Goal: Information Seeking & Learning: Find specific fact

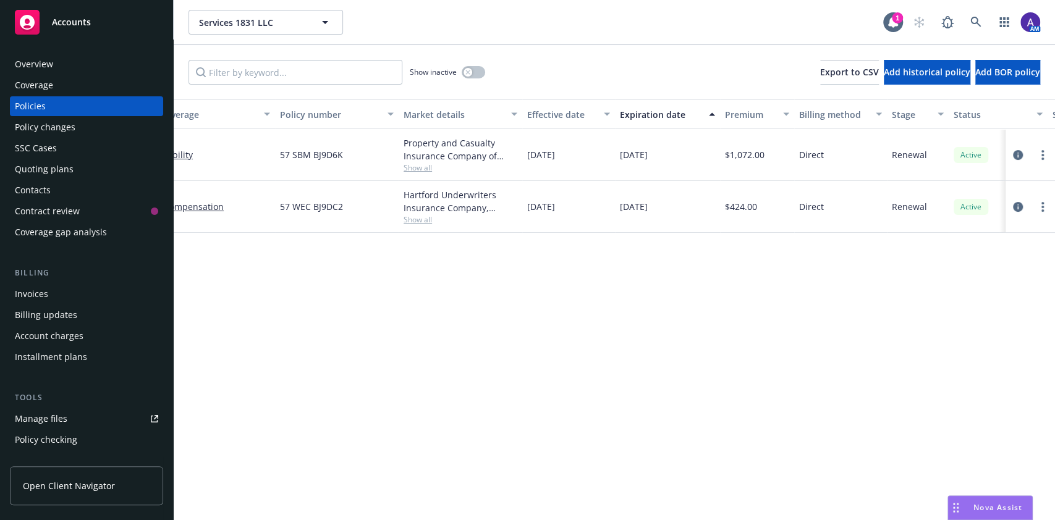
scroll to position [0, 312]
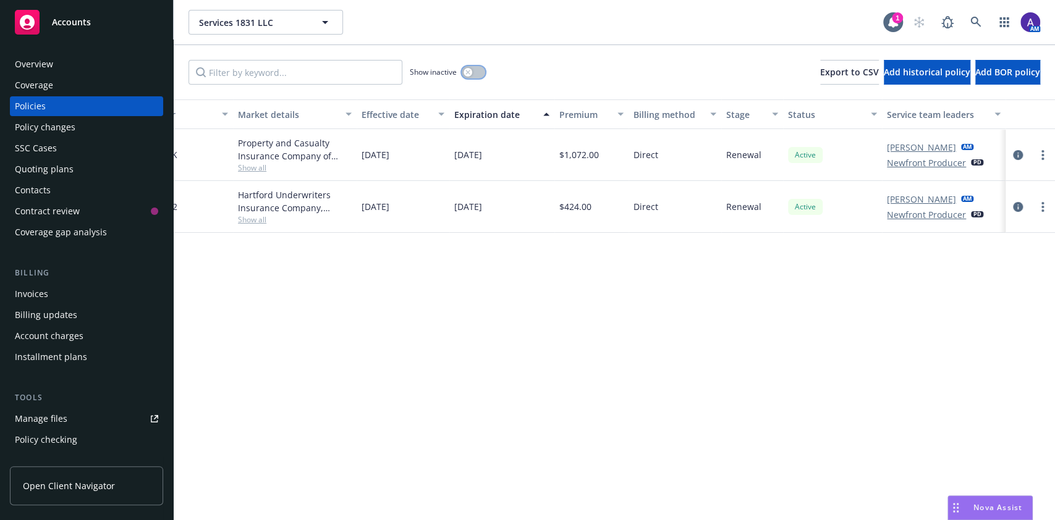
click at [470, 72] on div "button" at bounding box center [468, 72] width 9 height 9
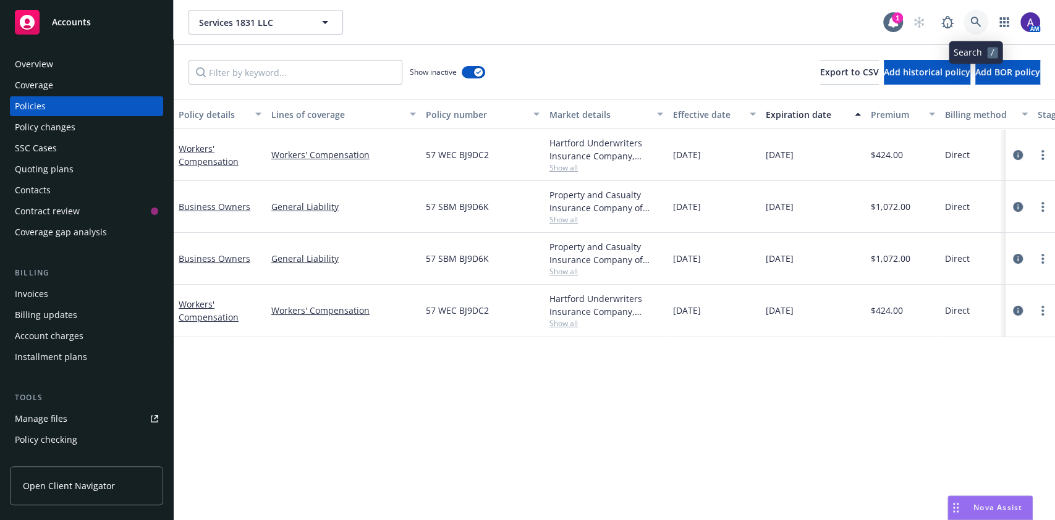
click at [982, 24] on link at bounding box center [976, 22] width 25 height 25
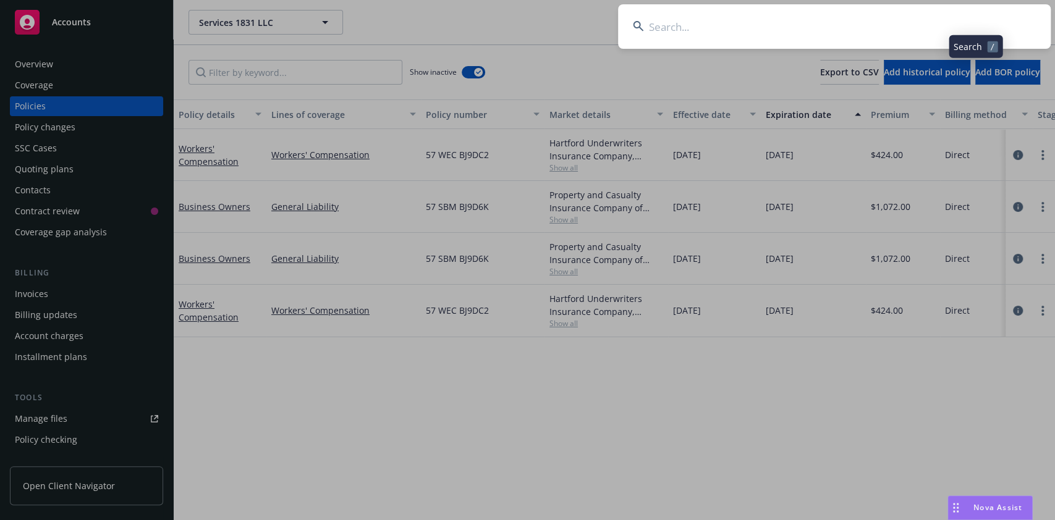
click at [882, 30] on input at bounding box center [834, 26] width 433 height 45
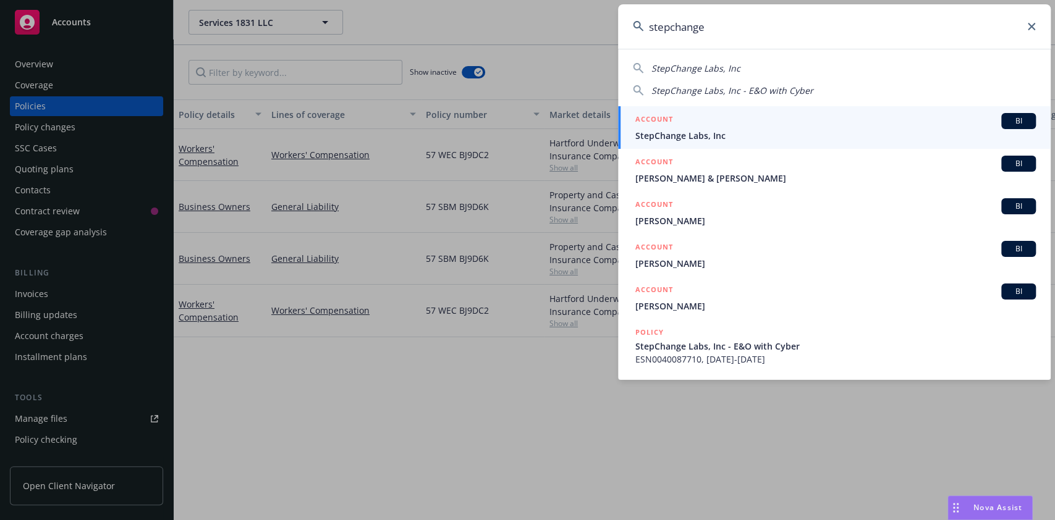
type input "stepchange"
click at [758, 117] on div "ACCOUNT BI" at bounding box center [835, 121] width 401 height 16
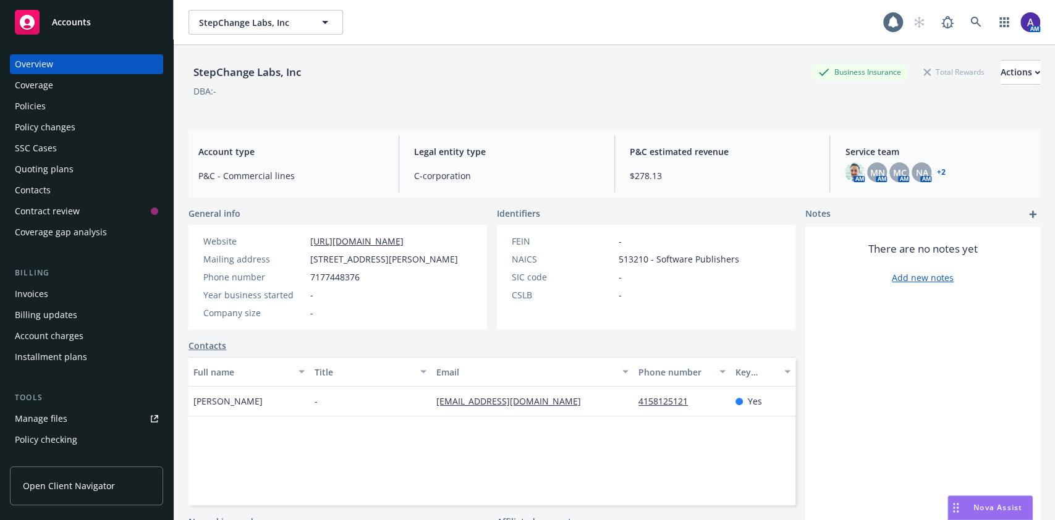
click at [69, 113] on div "Policies" at bounding box center [86, 106] width 143 height 20
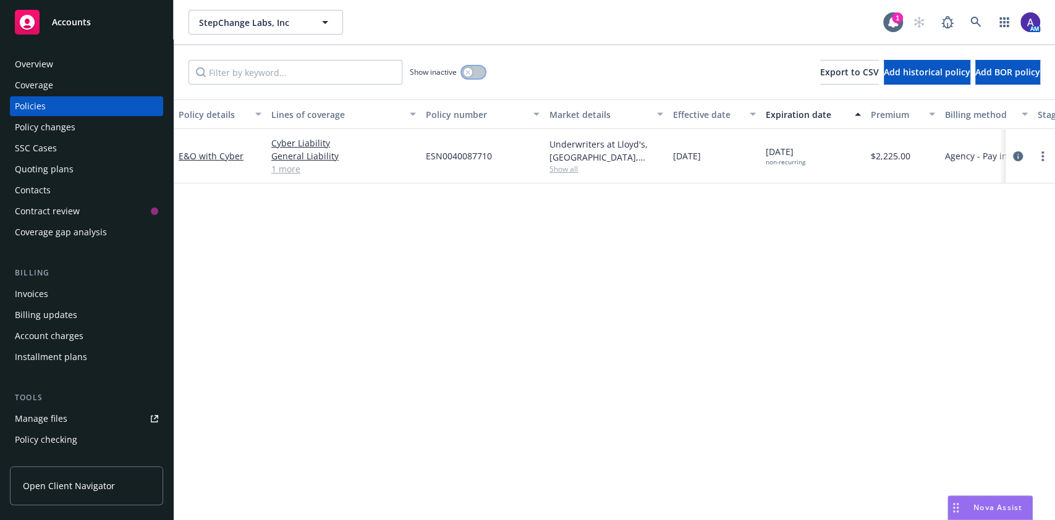
click at [470, 69] on div "button" at bounding box center [468, 72] width 9 height 9
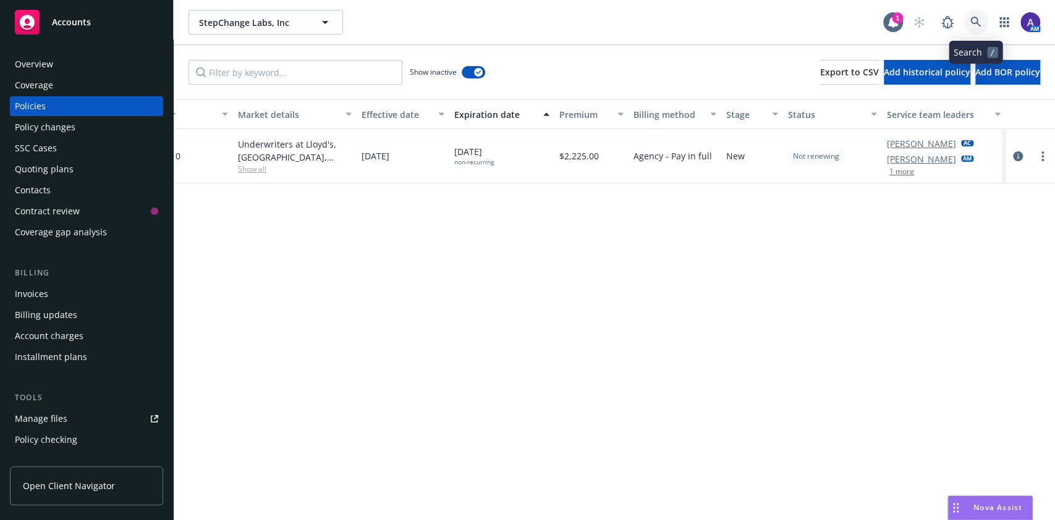
click at [974, 28] on link at bounding box center [976, 22] width 25 height 25
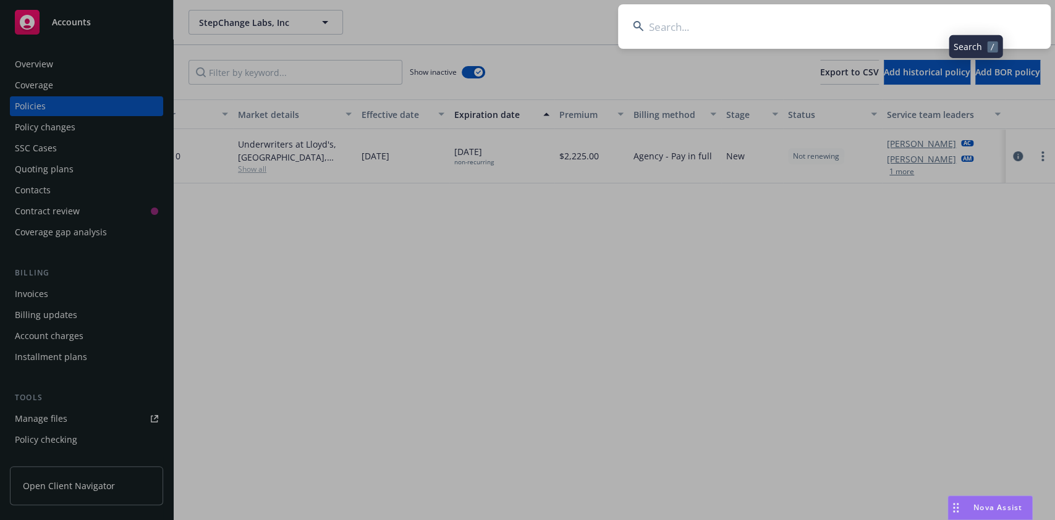
click at [912, 21] on input at bounding box center [834, 26] width 433 height 45
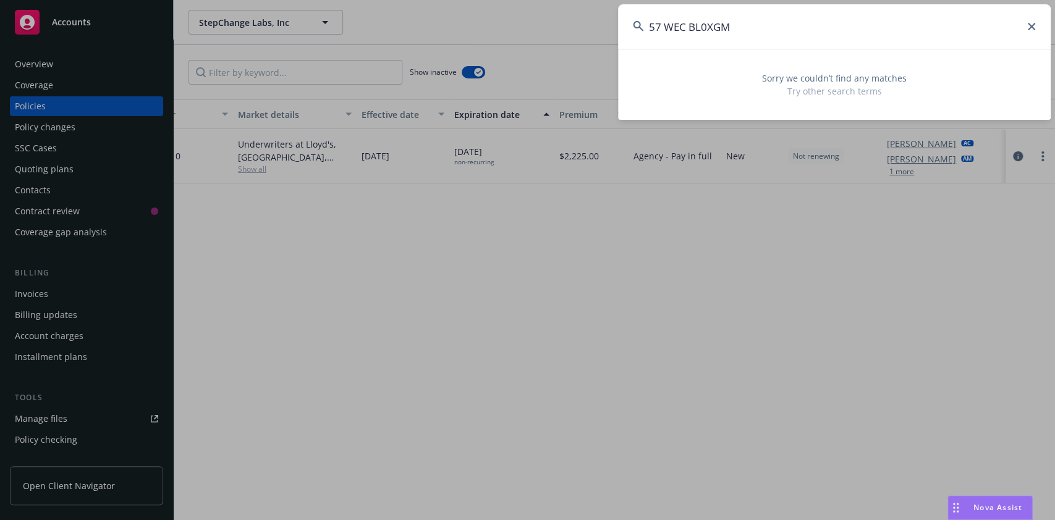
click at [690, 30] on input "57 WEC BL0XGM" at bounding box center [834, 26] width 433 height 45
type input "57WECBL0XGM"
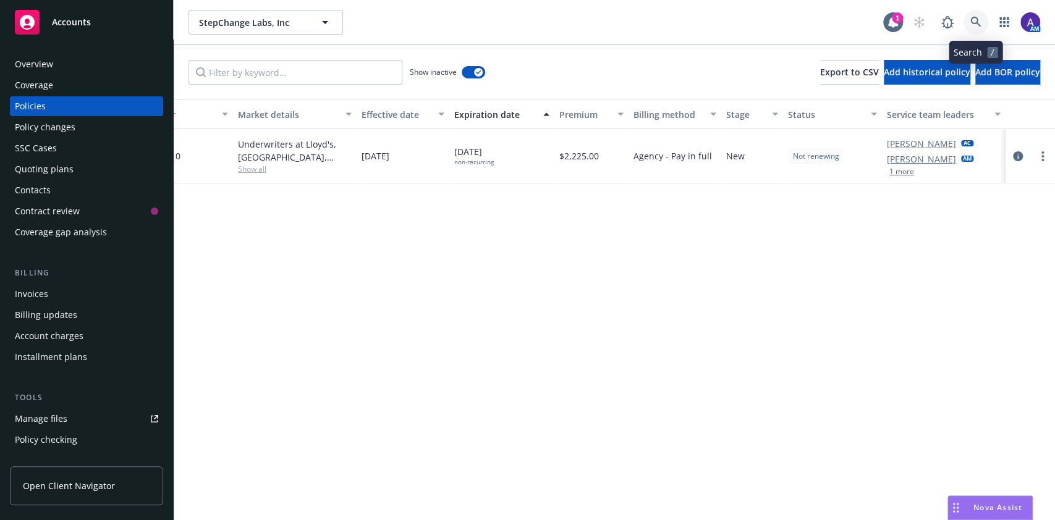
click at [987, 15] on link at bounding box center [976, 22] width 25 height 25
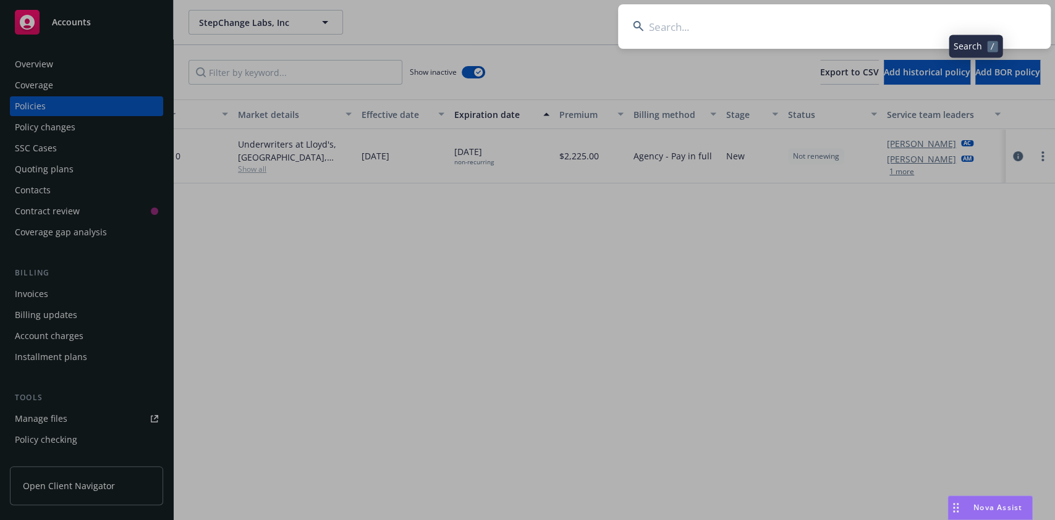
click at [886, 23] on input at bounding box center [834, 26] width 433 height 45
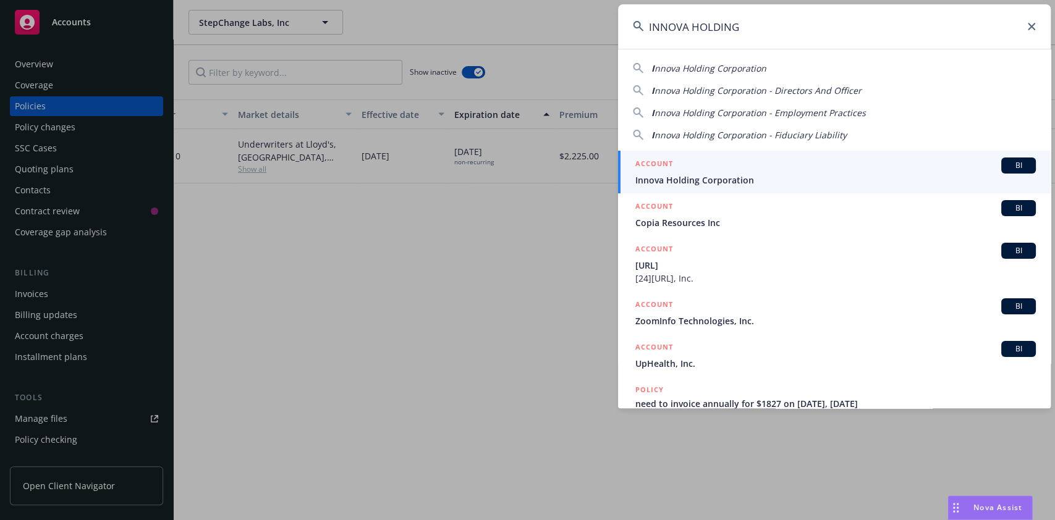
type input "INNOVA HOLDING"
click at [710, 156] on link "ACCOUNT BI Innova Holding Corporation" at bounding box center [834, 172] width 433 height 43
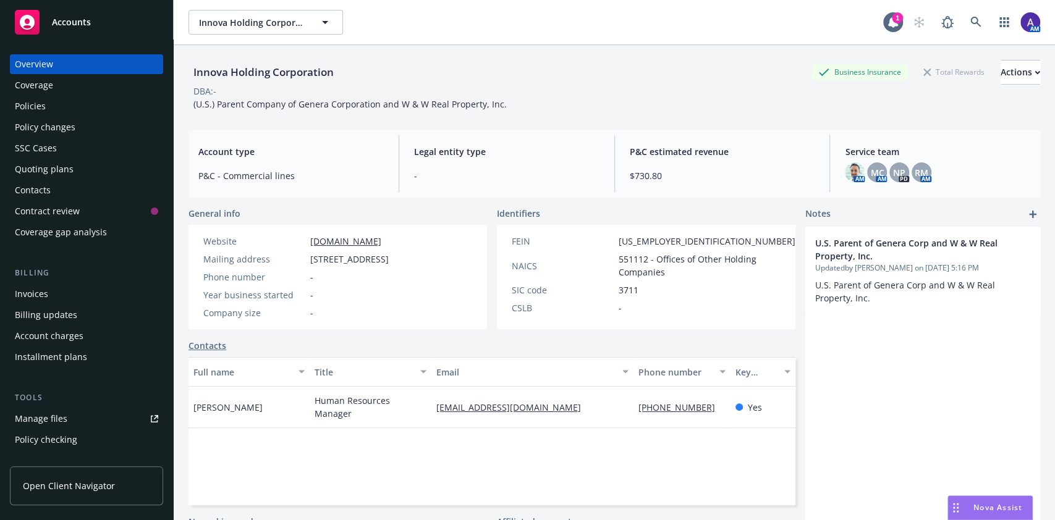
click at [61, 103] on div "Policies" at bounding box center [86, 106] width 143 height 20
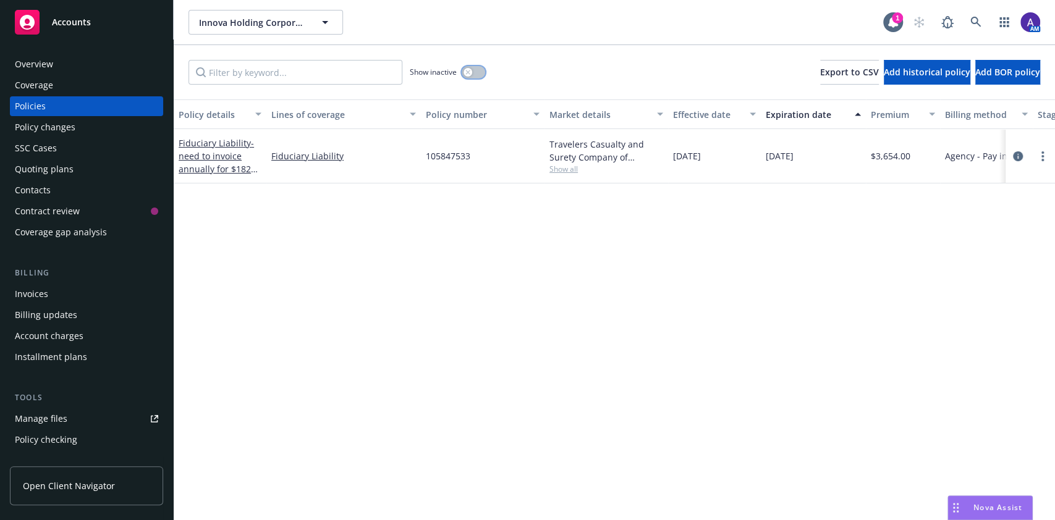
click at [471, 72] on div "button" at bounding box center [468, 72] width 9 height 9
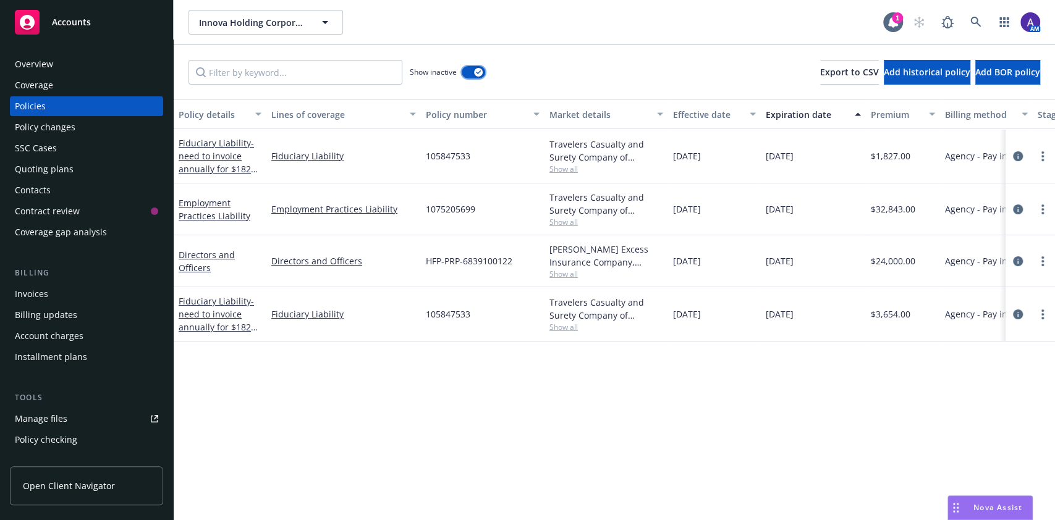
scroll to position [0, 312]
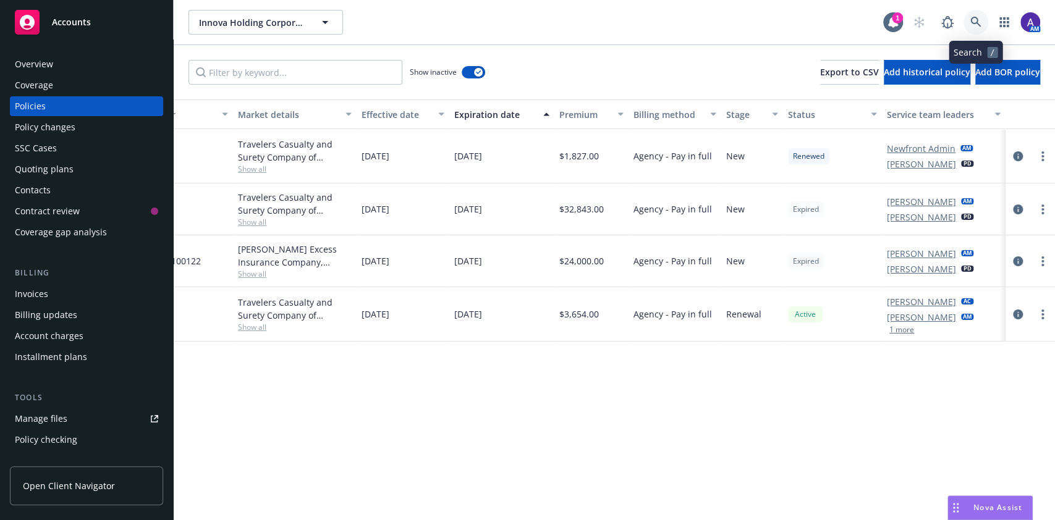
click at [981, 27] on icon at bounding box center [976, 22] width 11 height 11
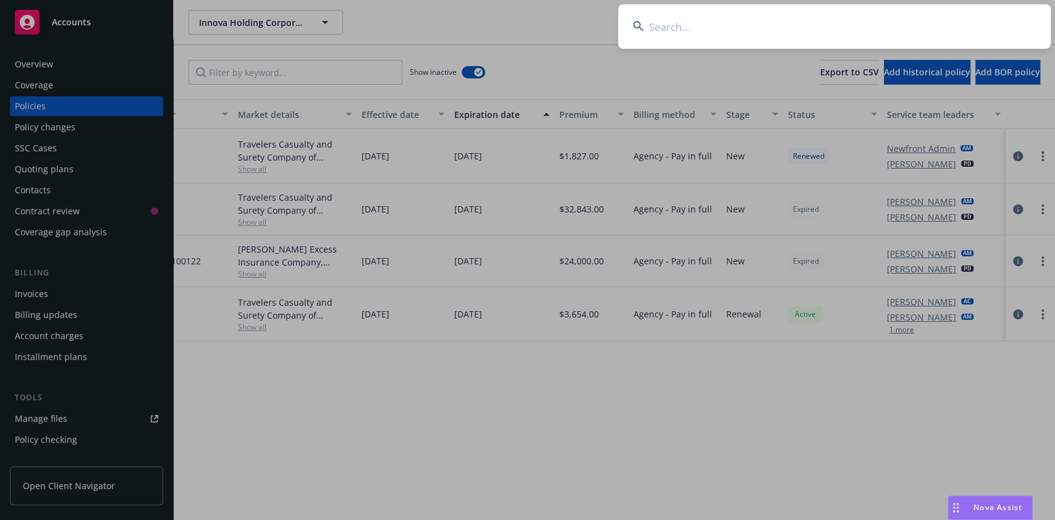
click at [875, 27] on input at bounding box center [834, 26] width 433 height 45
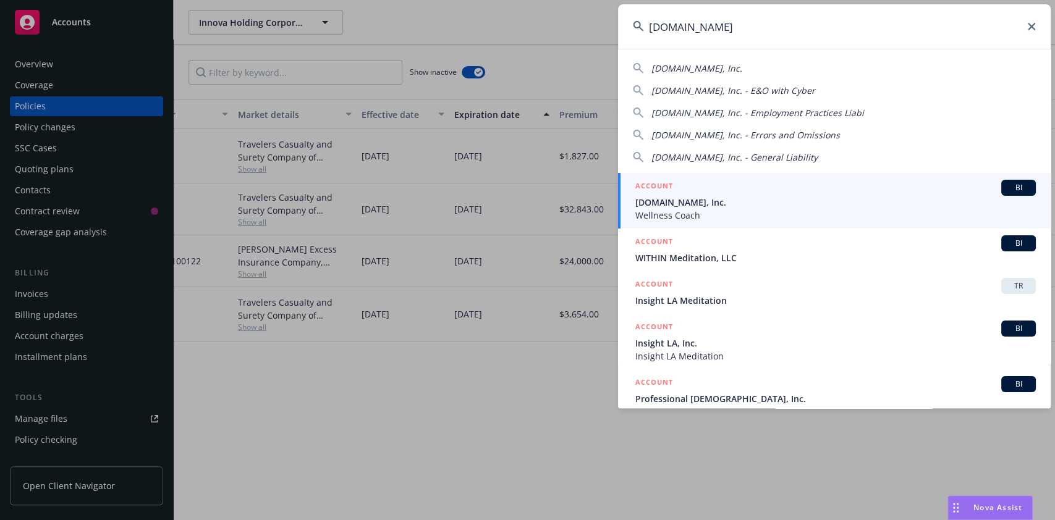
type input "meditation.live"
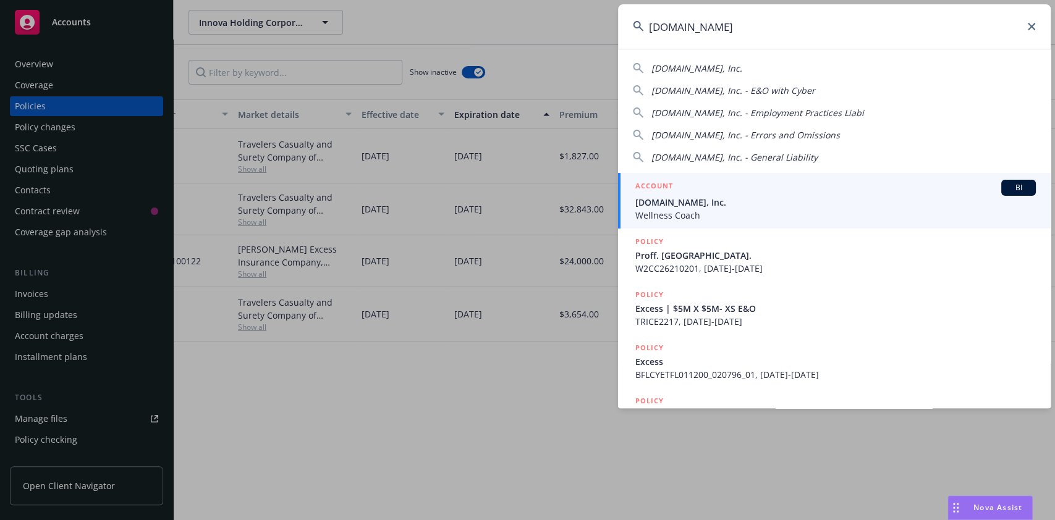
click at [726, 215] on span "Wellness Coach" at bounding box center [835, 215] width 401 height 13
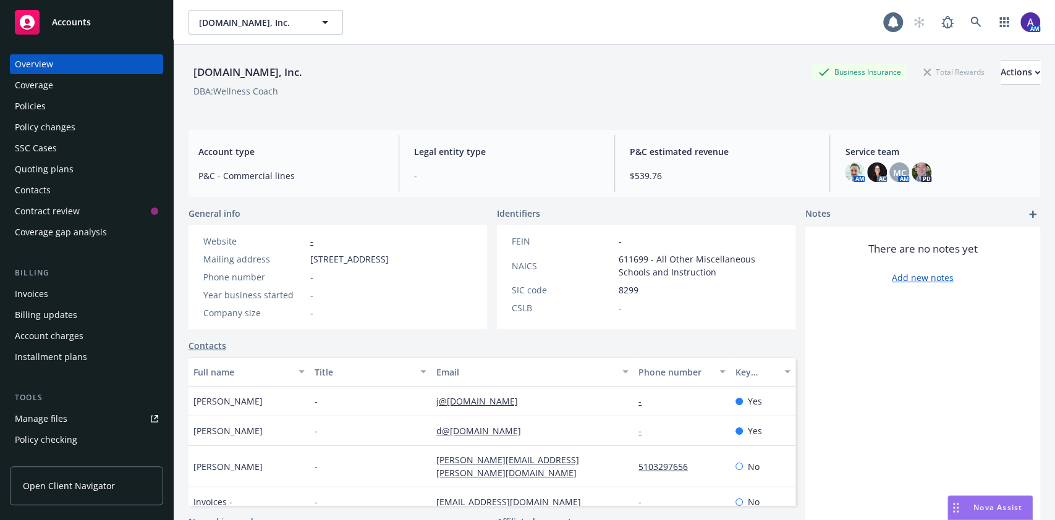
click at [58, 127] on div "Policy changes" at bounding box center [45, 127] width 61 height 20
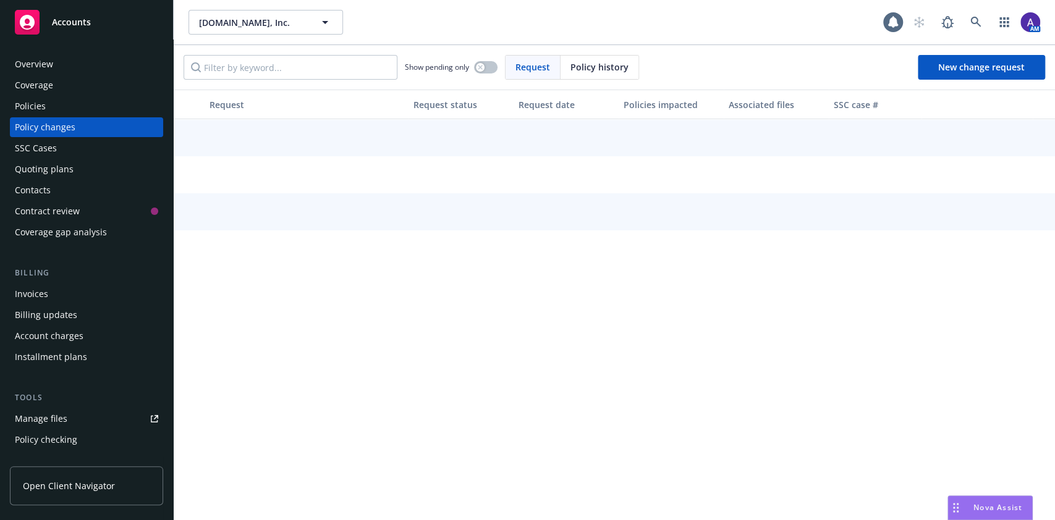
click at [54, 162] on div "Quoting plans" at bounding box center [44, 169] width 59 height 20
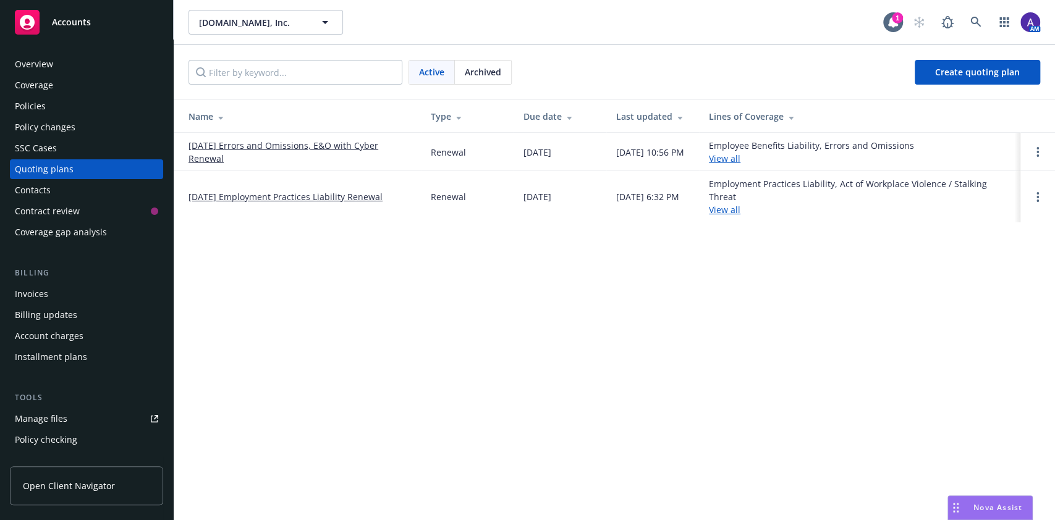
click at [232, 151] on link "09/09/25 Errors and Omissions, E&O with Cyber Renewal" at bounding box center [300, 152] width 223 height 26
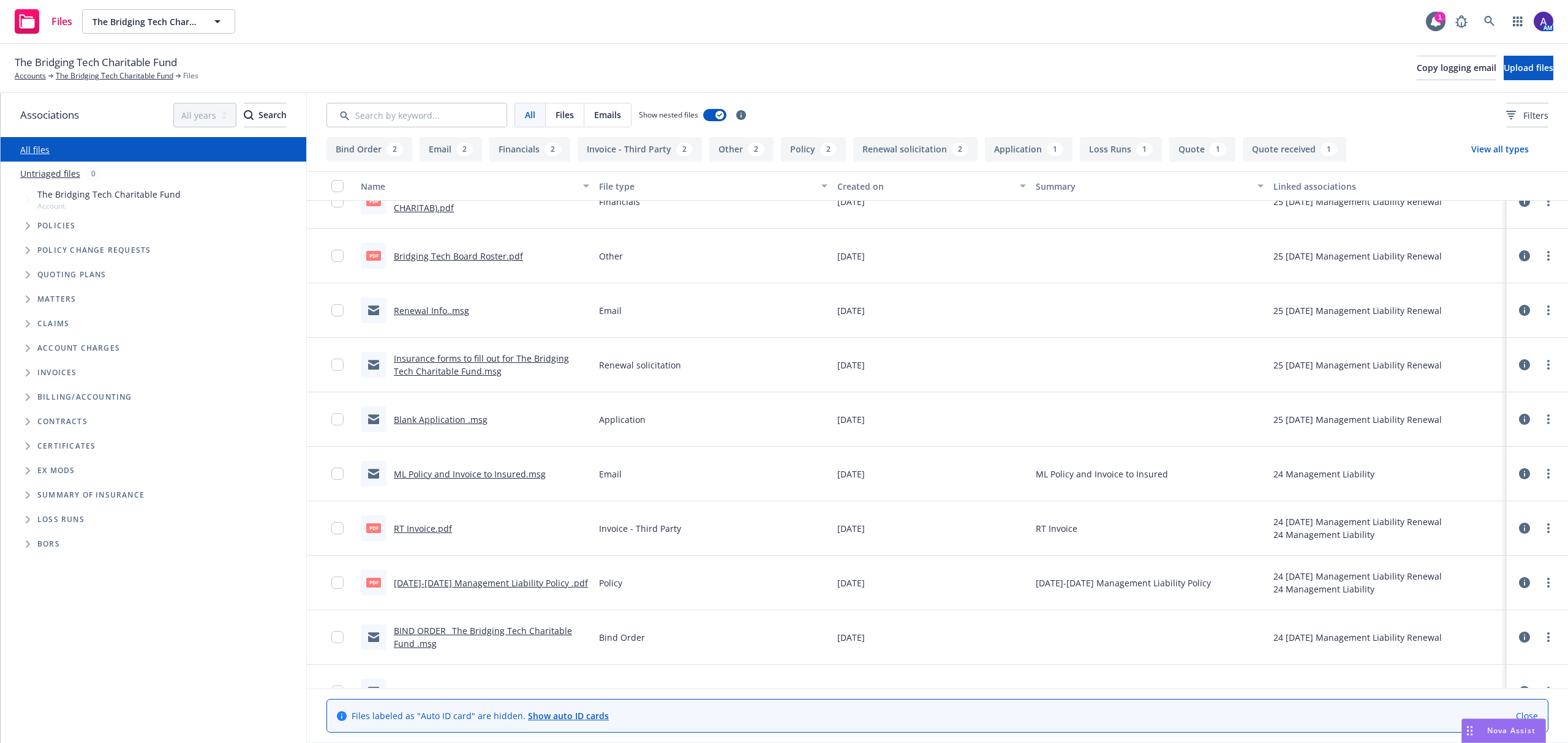
scroll to position [79, 0]
click at [430, 416] on link "Blank Application .msg" at bounding box center [440, 421] width 94 height 12
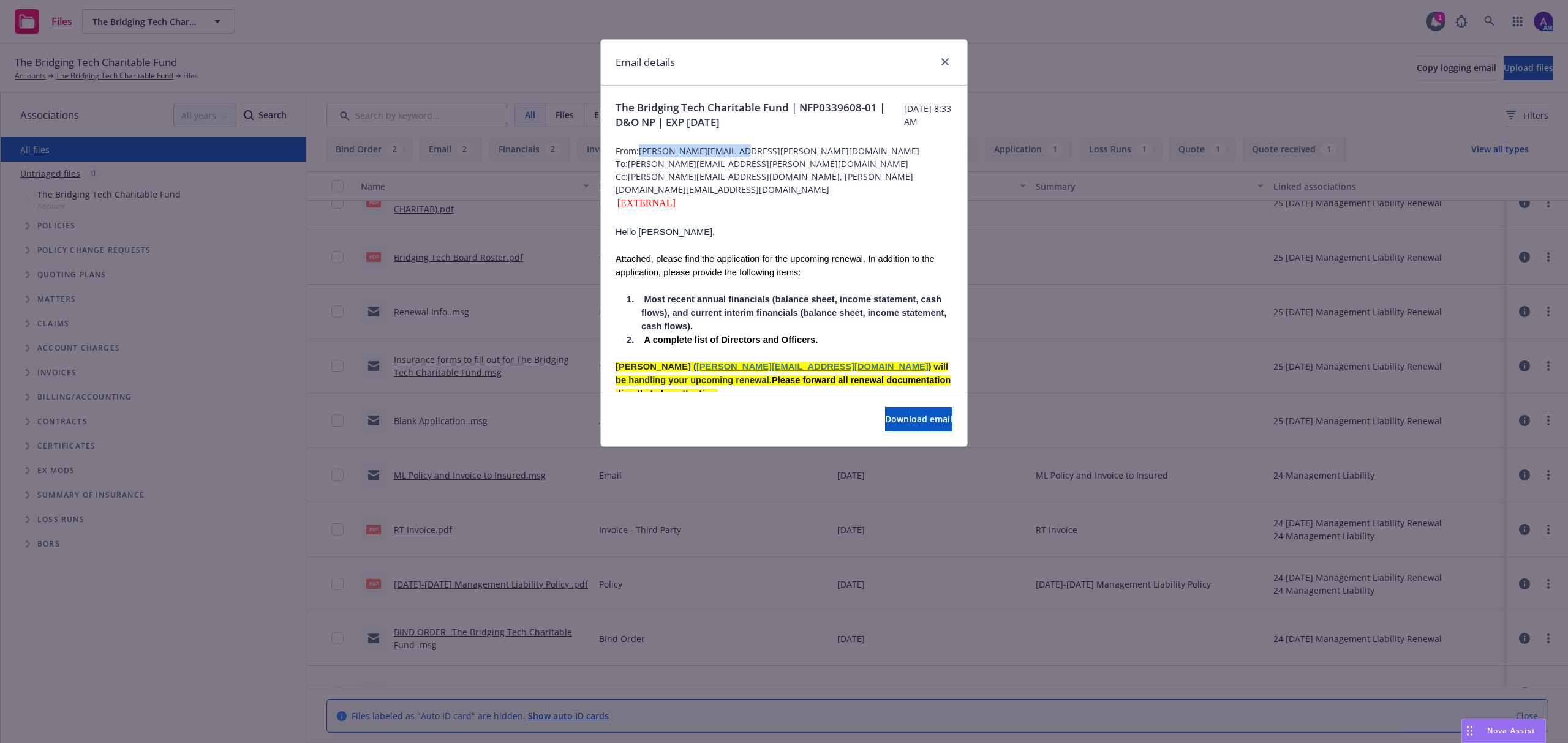
drag, startPoint x: 748, startPoint y: 152, endPoint x: 642, endPoint y: 150, distance: 106.0
click at [642, 150] on span "From: dan.mccloud@ryansg.com" at bounding box center [784, 151] width 337 height 13
copy span "dan.mccloud@ryansg.com"
click at [705, 335] on span "A complete list of Directors and Officers." at bounding box center [731, 340] width 174 height 10
drag, startPoint x: 615, startPoint y: 349, endPoint x: 778, endPoint y: 354, distance: 163.1
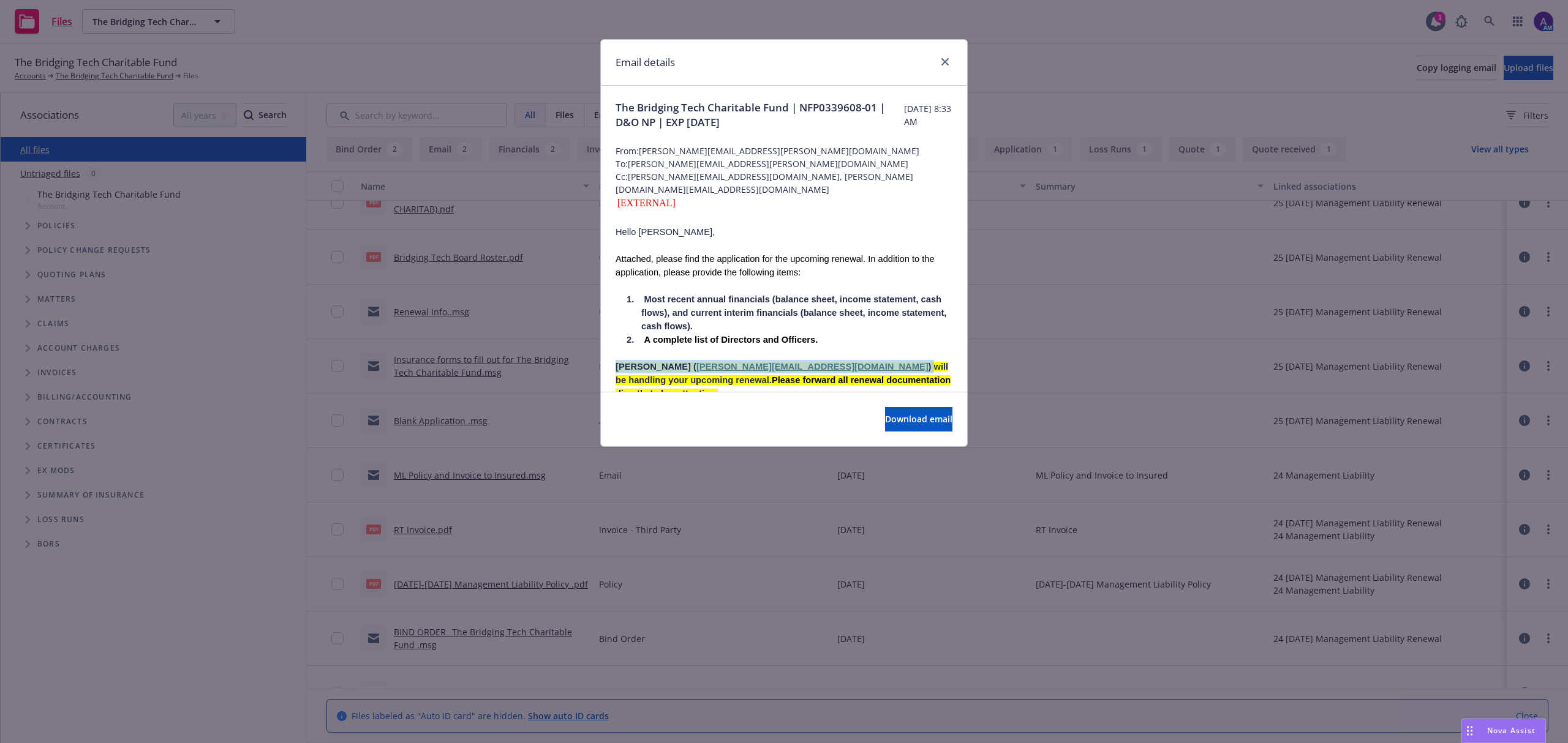
click at [778, 354] on div "The Bridging Tech Charitable Fund | NFP0339608-01 | D&O NP | EXP 10/6/25 Friday…" at bounding box center [784, 473] width 366 height 773
copy span "Artavia Clay ( artavia.clay@rtspecialty.com )"
click at [948, 62] on icon "close" at bounding box center [944, 61] width 7 height 7
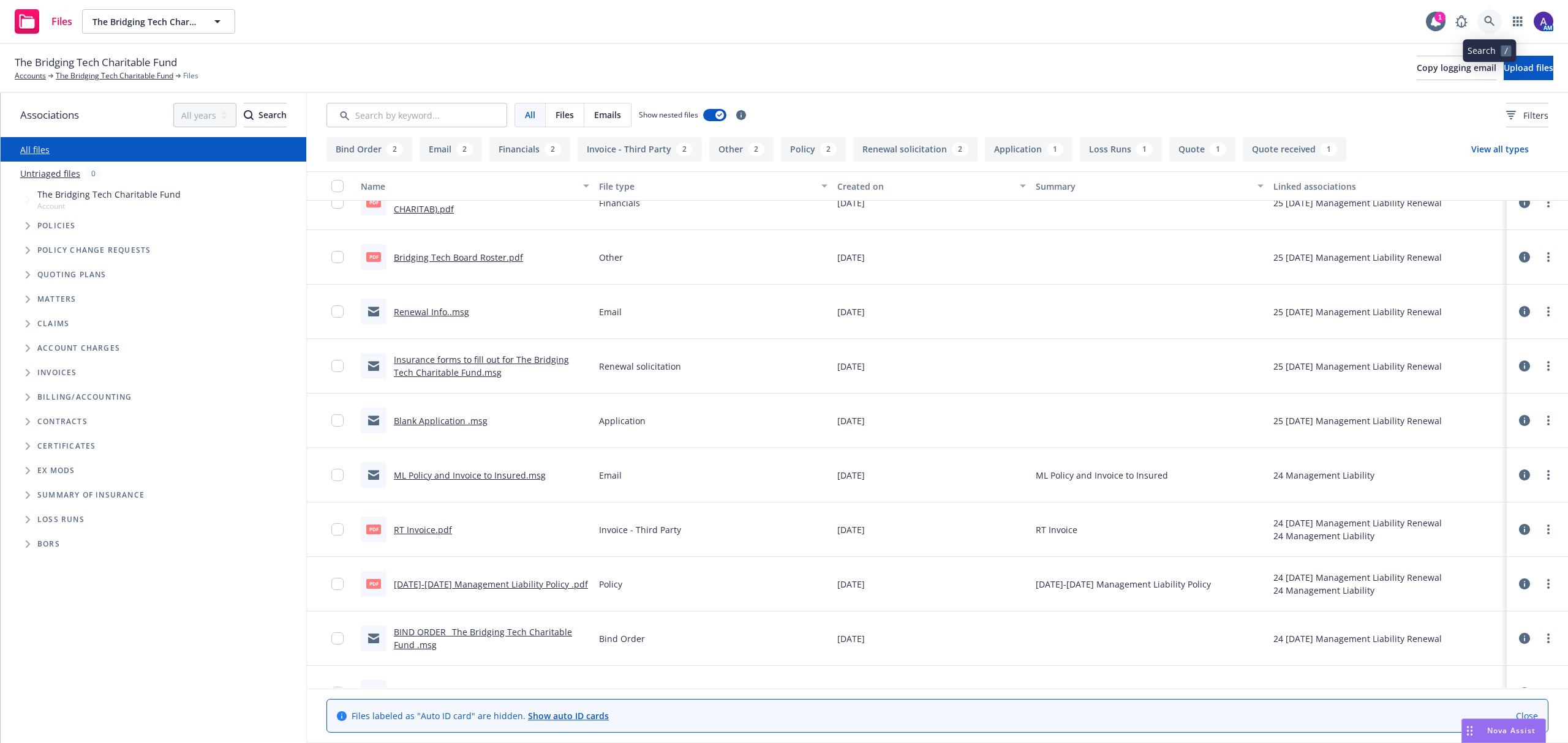
click at [1488, 33] on link at bounding box center [1489, 21] width 25 height 25
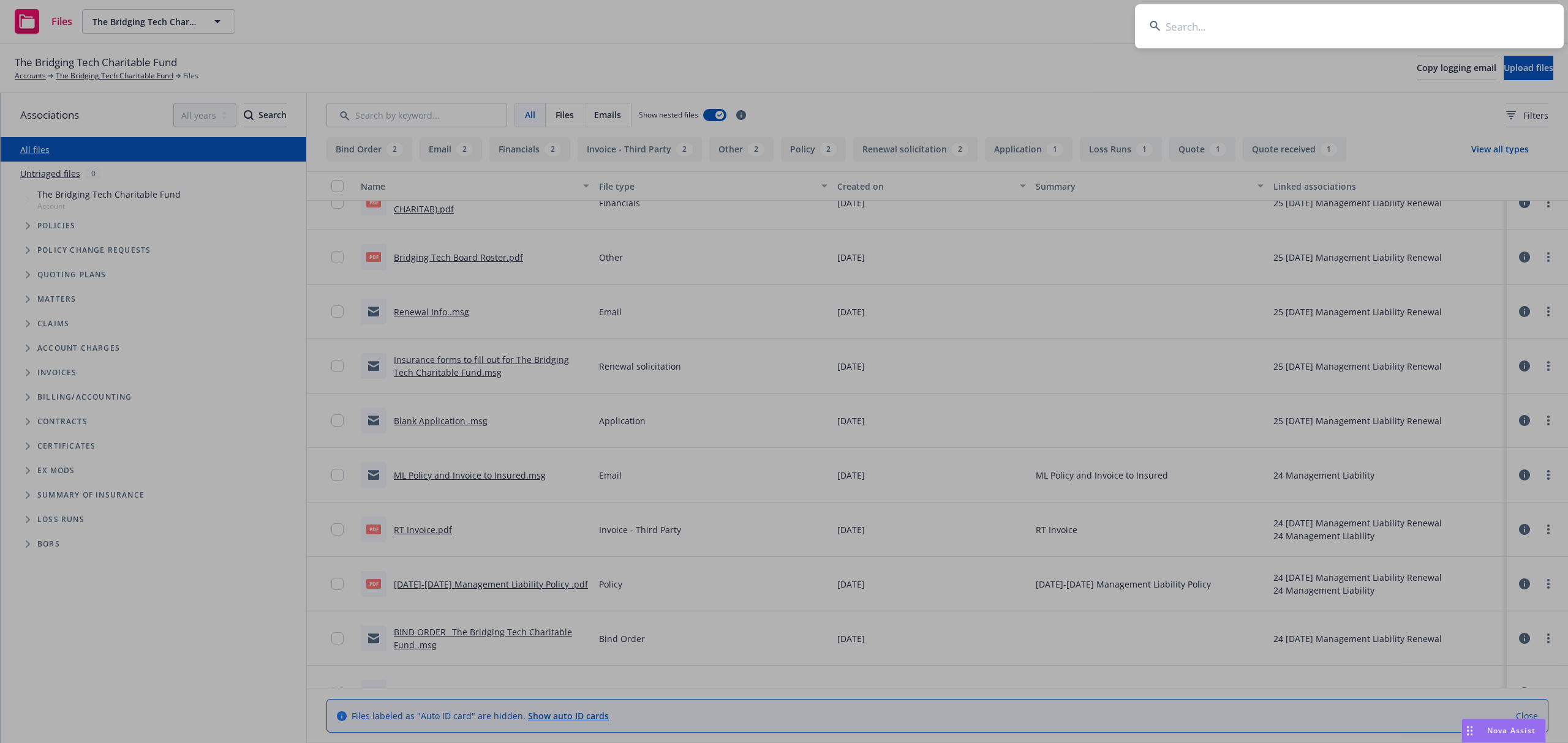
click at [1416, 36] on input at bounding box center [1348, 26] width 429 height 45
click at [1416, 36] on input "TRU000347" at bounding box center [1348, 26] width 429 height 45
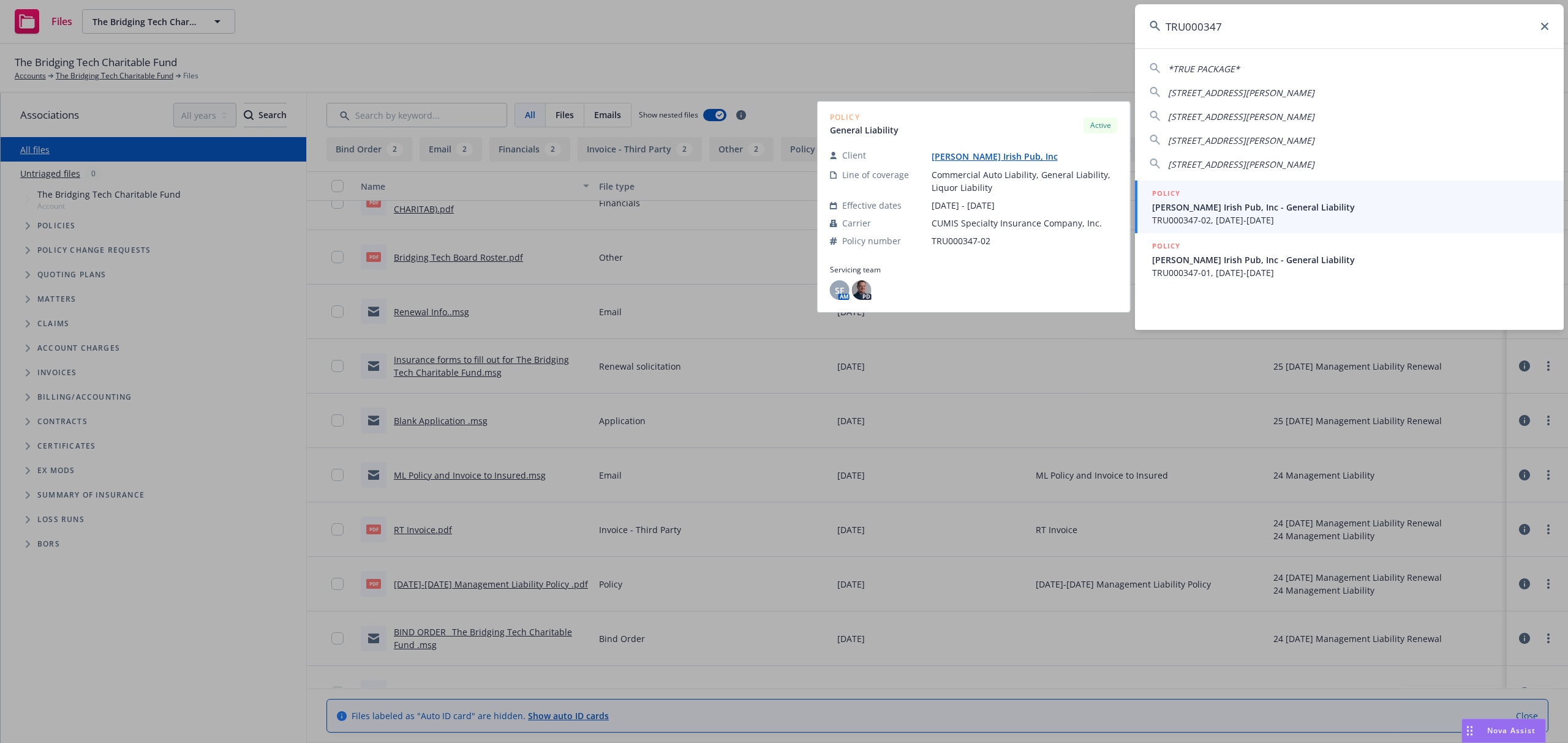
type input "TRU000347"
click at [1213, 209] on span "Sullivan's Irish Pub, Inc - General Liability" at bounding box center [1350, 207] width 397 height 13
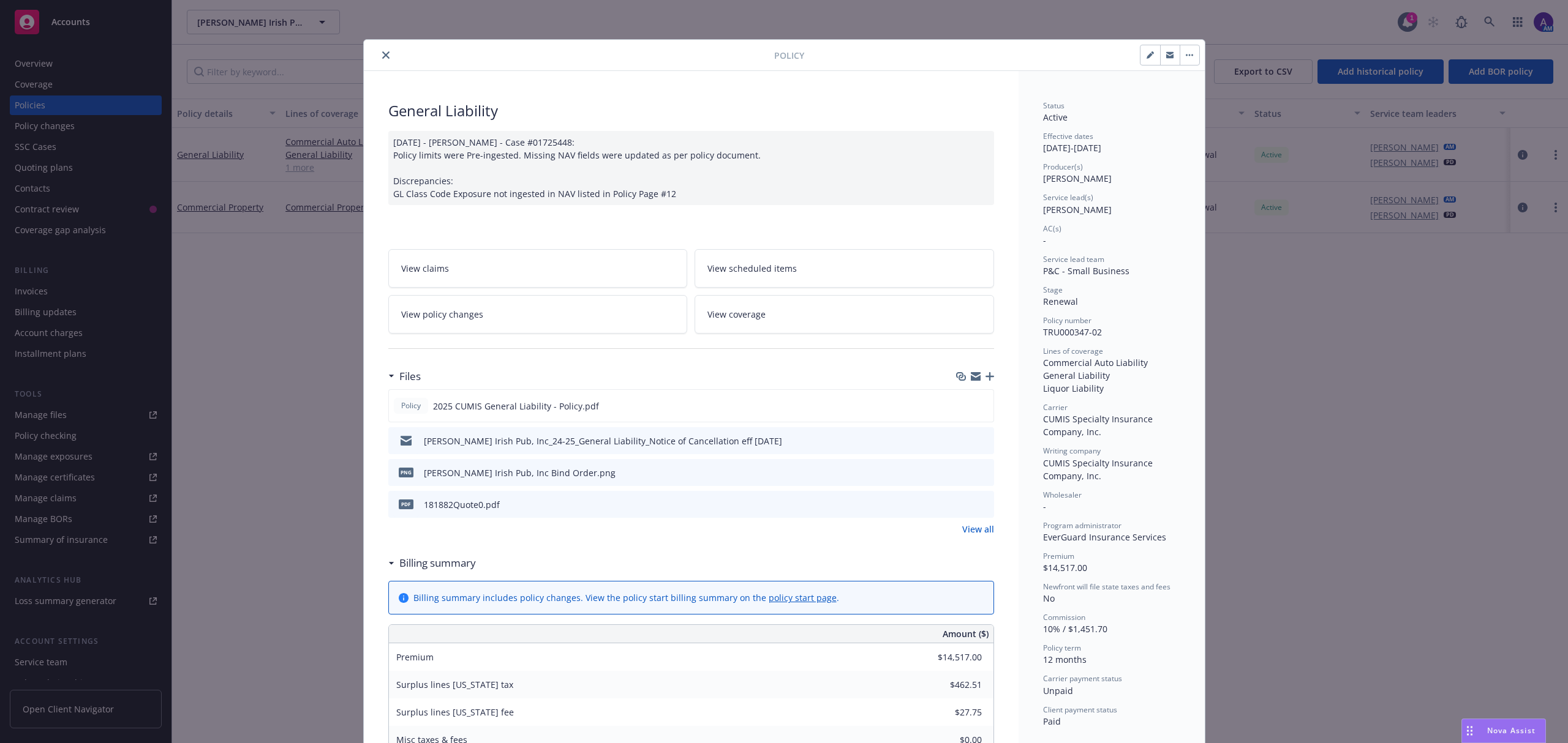
click at [382, 53] on icon "close" at bounding box center [385, 54] width 7 height 7
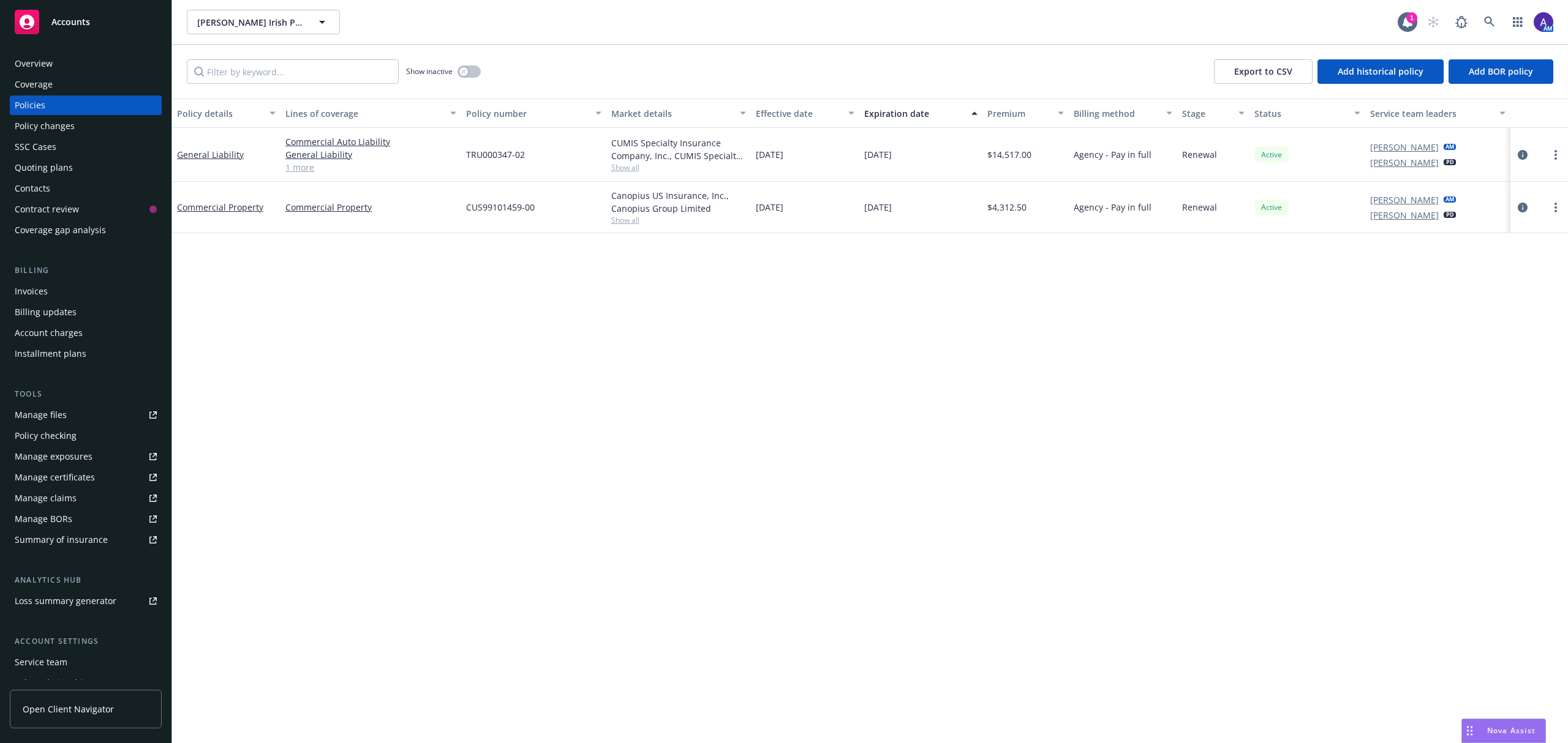
click at [69, 289] on div "Invoices" at bounding box center [85, 291] width 142 height 20
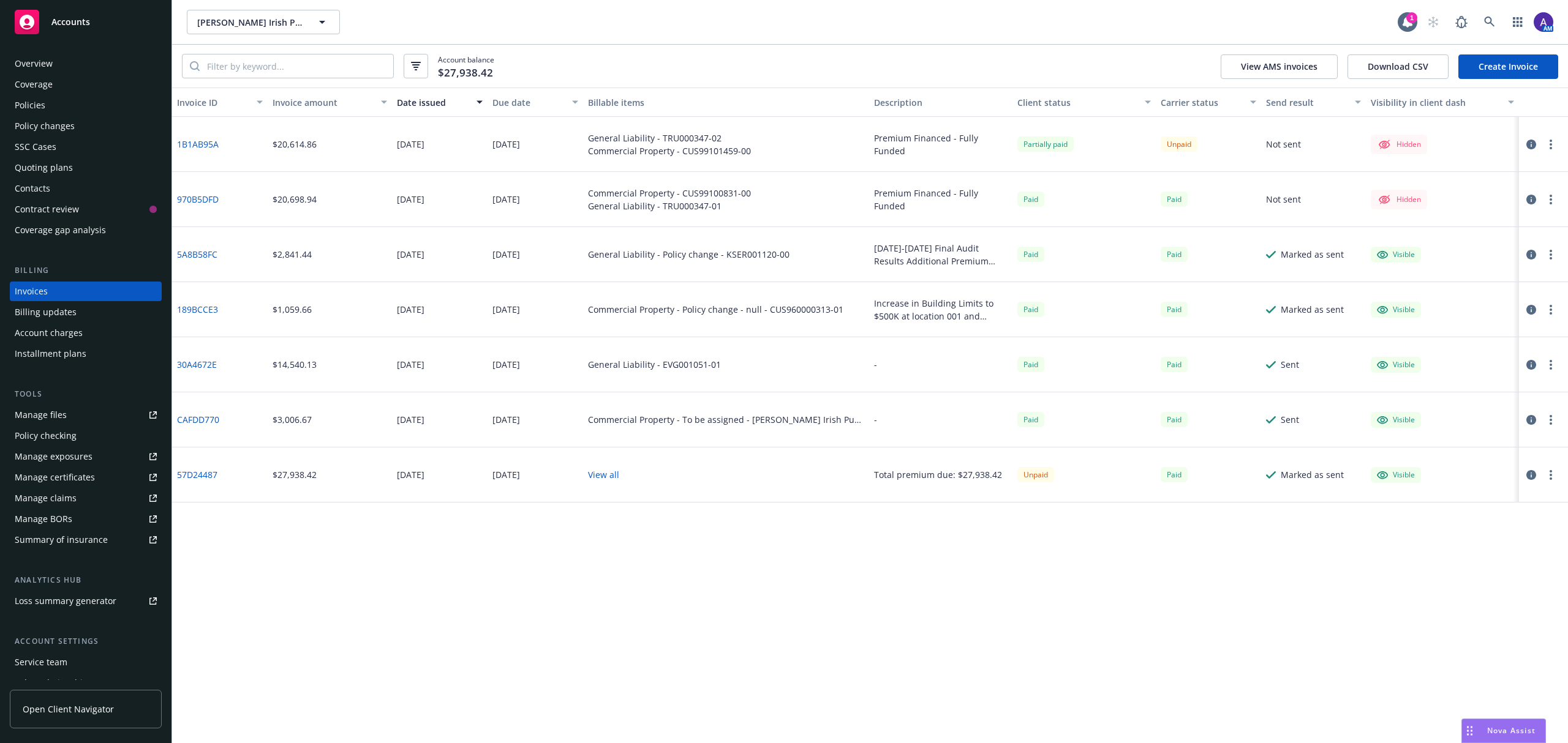
click at [63, 98] on div "Policies" at bounding box center [85, 105] width 142 height 20
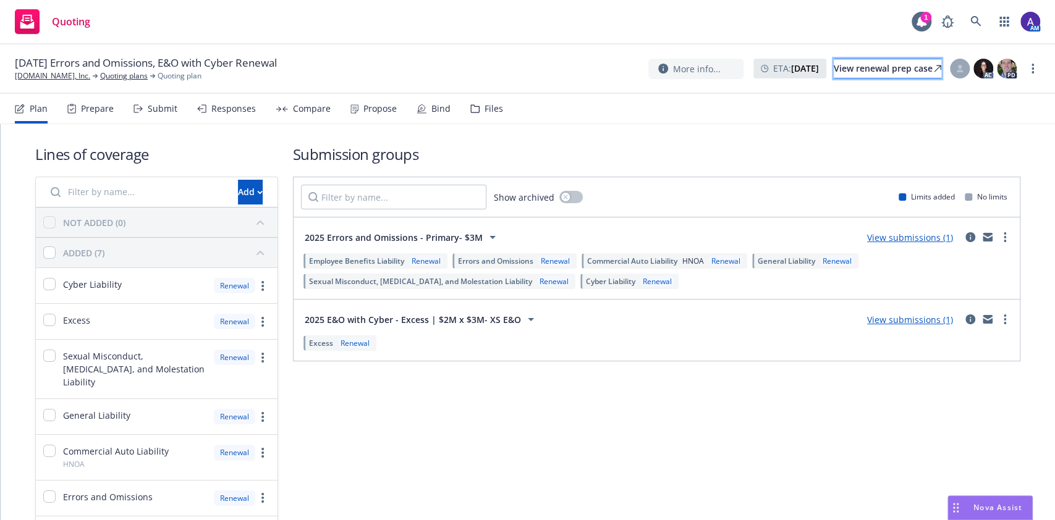
click at [896, 72] on div "View renewal prep case" at bounding box center [888, 68] width 108 height 19
click at [35, 80] on link "Meditation.live, Inc." at bounding box center [52, 75] width 75 height 11
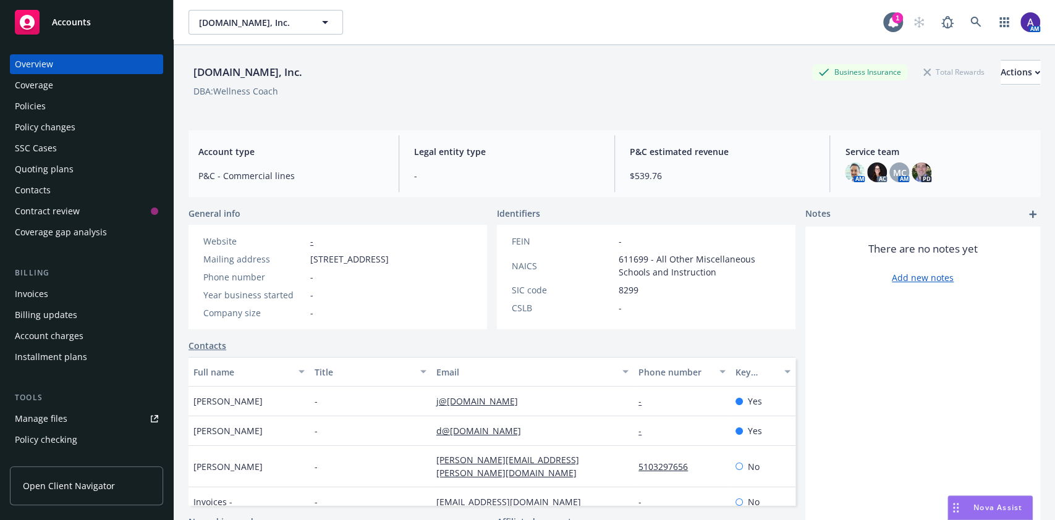
click at [36, 106] on div "Policies" at bounding box center [30, 106] width 31 height 20
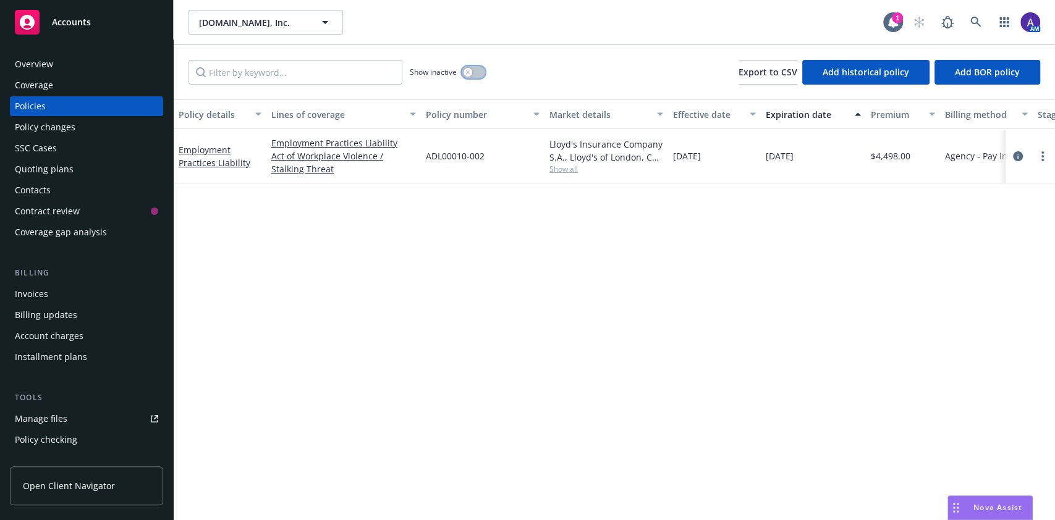
click at [480, 76] on button "button" at bounding box center [473, 72] width 23 height 12
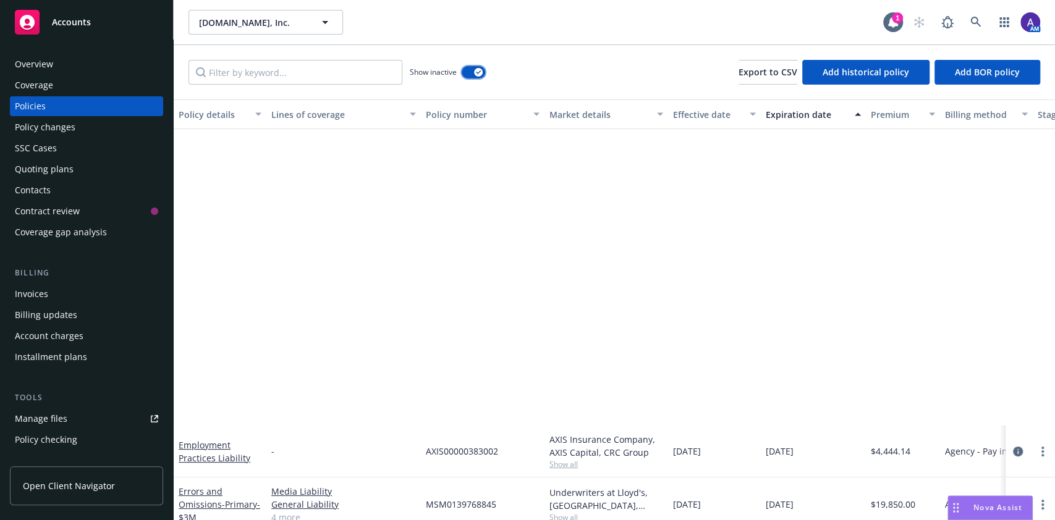
scroll to position [402, 0]
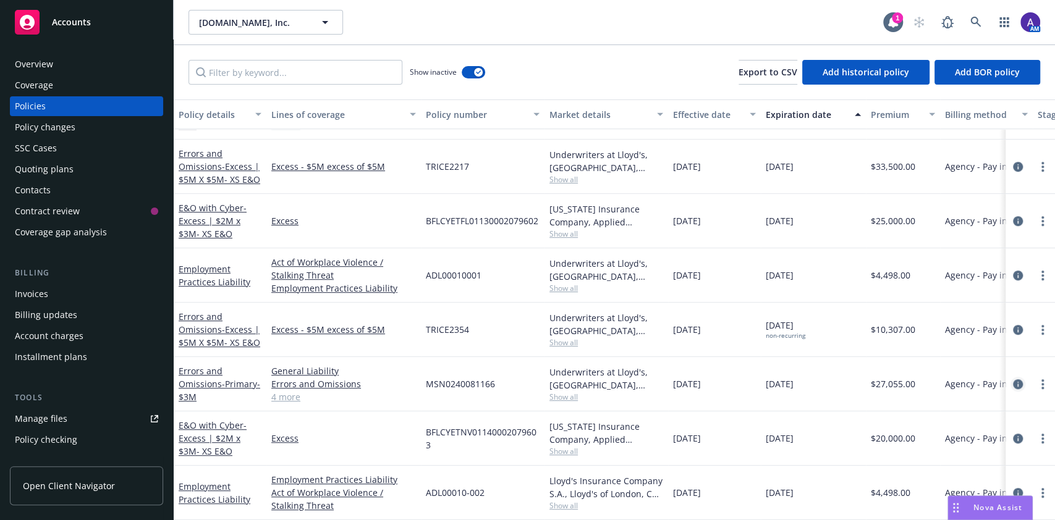
click at [1013, 380] on icon "circleInformation" at bounding box center [1018, 385] width 10 height 10
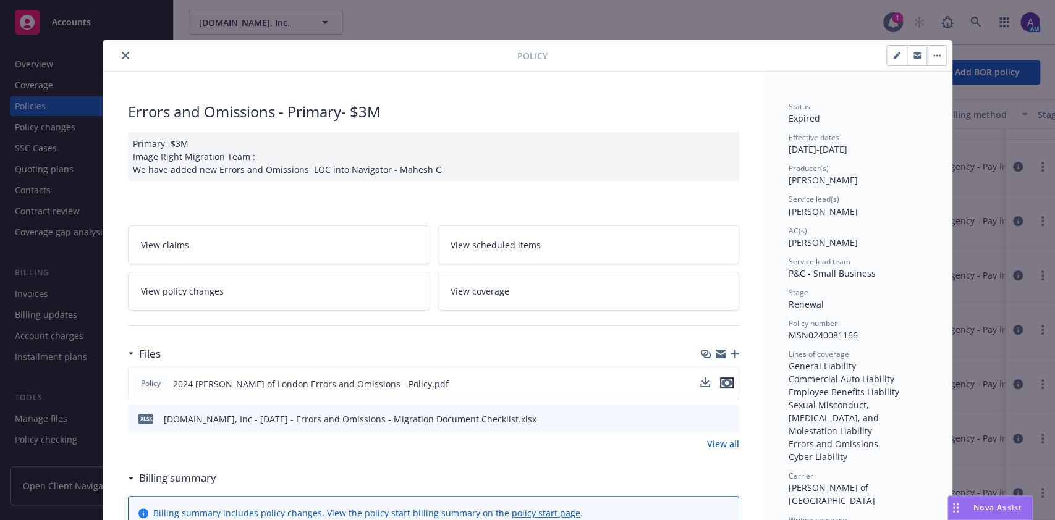
click at [722, 380] on icon "preview file" at bounding box center [726, 383] width 11 height 9
click at [122, 57] on icon "close" at bounding box center [125, 55] width 7 height 7
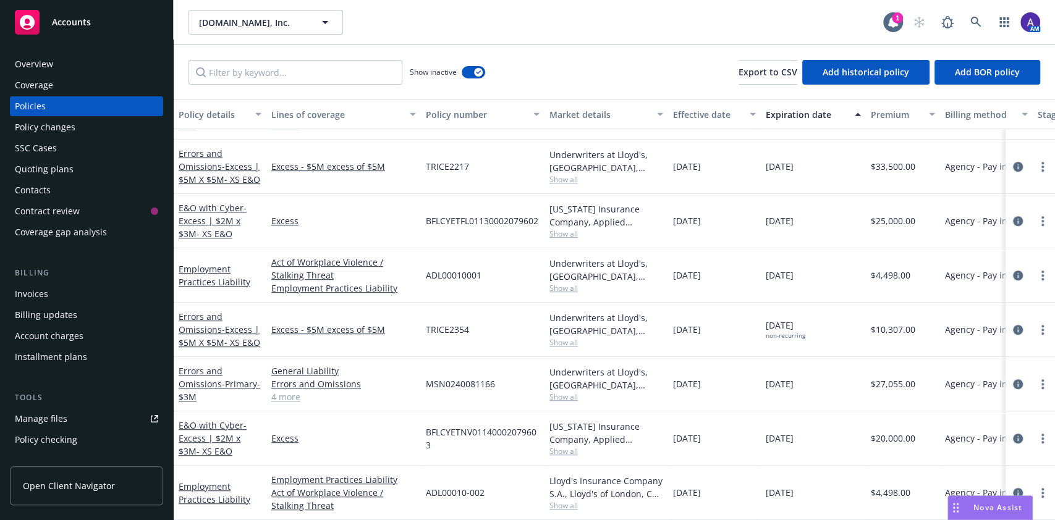
click at [982, 501] on div "Nova Assist" at bounding box center [990, 507] width 84 height 23
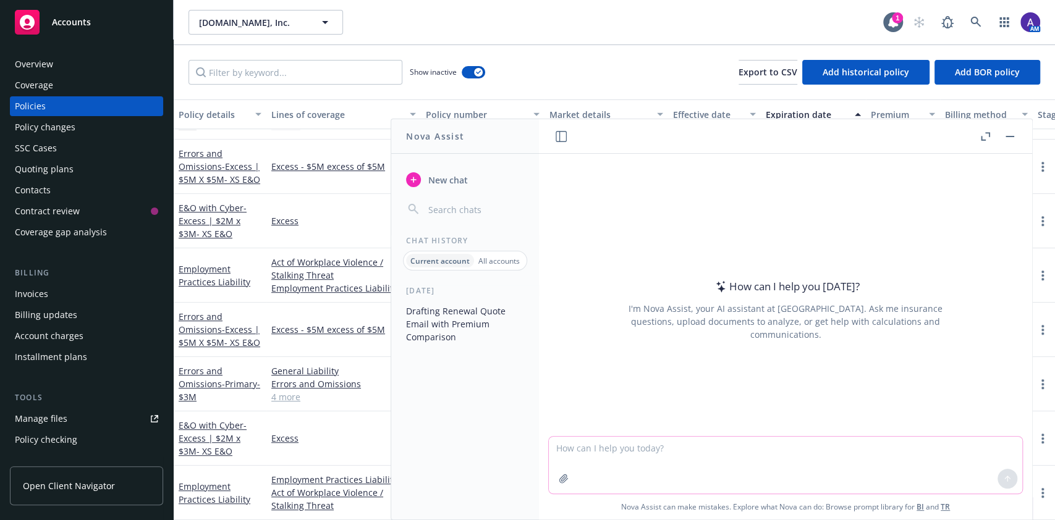
click at [558, 484] on button "button" at bounding box center [564, 479] width 20 height 20
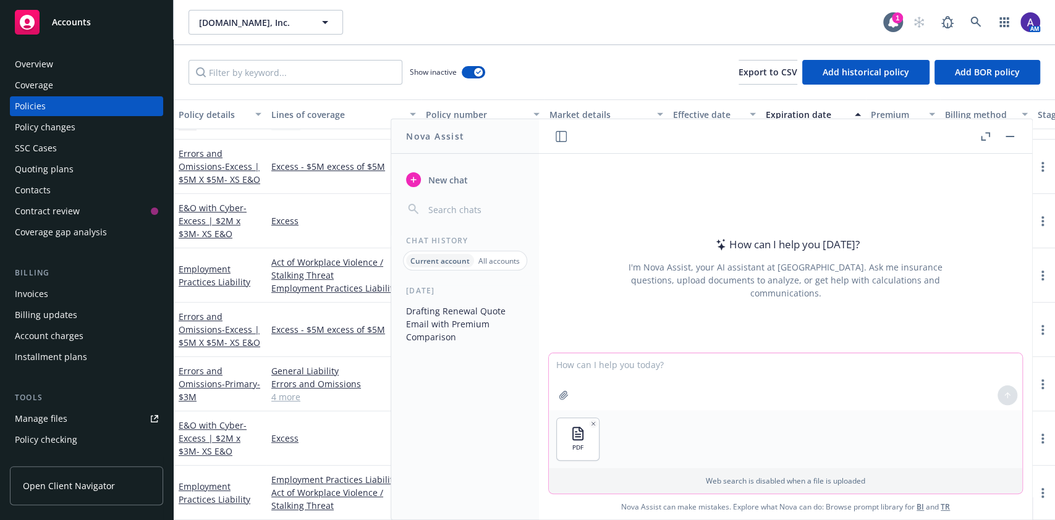
click at [687, 367] on textarea at bounding box center [786, 382] width 474 height 57
type textarea "D"
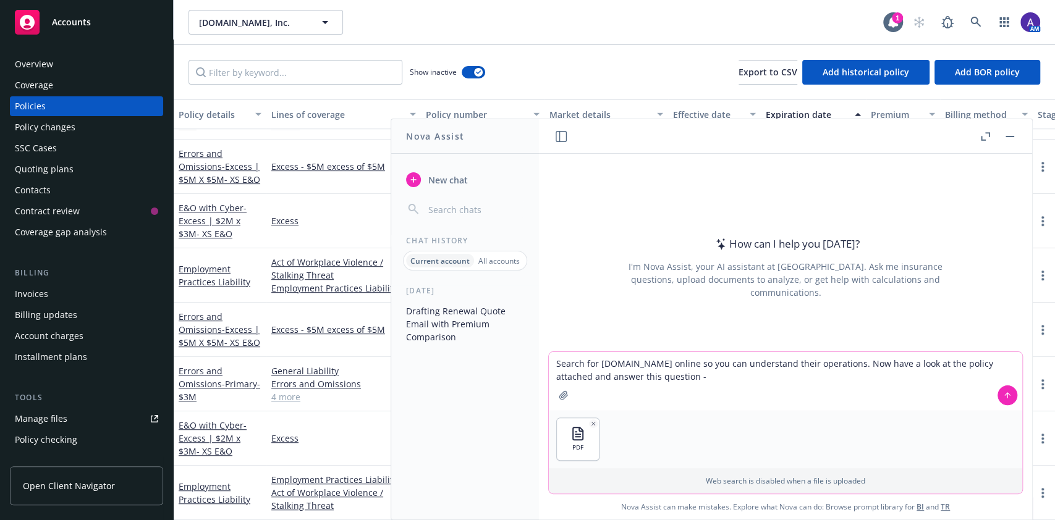
click at [690, 376] on textarea "Search for [DOMAIN_NAME] online so you can understand their operations. Now hav…" at bounding box center [786, 381] width 474 height 58
type textarea "Search for [DOMAIN_NAME] online so you can understand their operations. Now hav…"
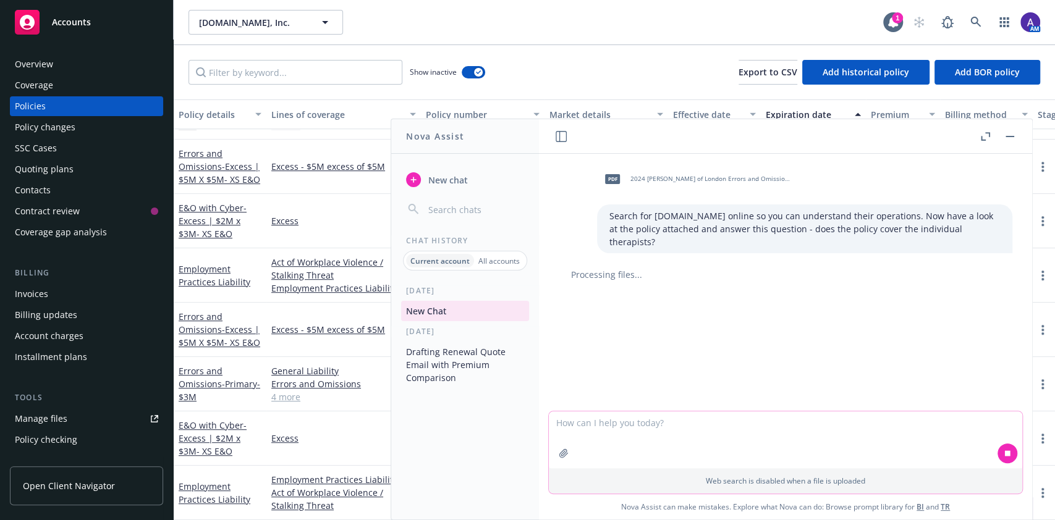
click at [658, 429] on textarea at bounding box center [786, 440] width 474 height 57
type textarea "ok, first have a look at [DOMAIN_NAME] and understand their operation"
click at [1003, 457] on icon at bounding box center [1007, 453] width 9 height 9
click at [900, 433] on textarea "ok, first have a look at meditation.live and understand their operation" at bounding box center [786, 439] width 474 height 58
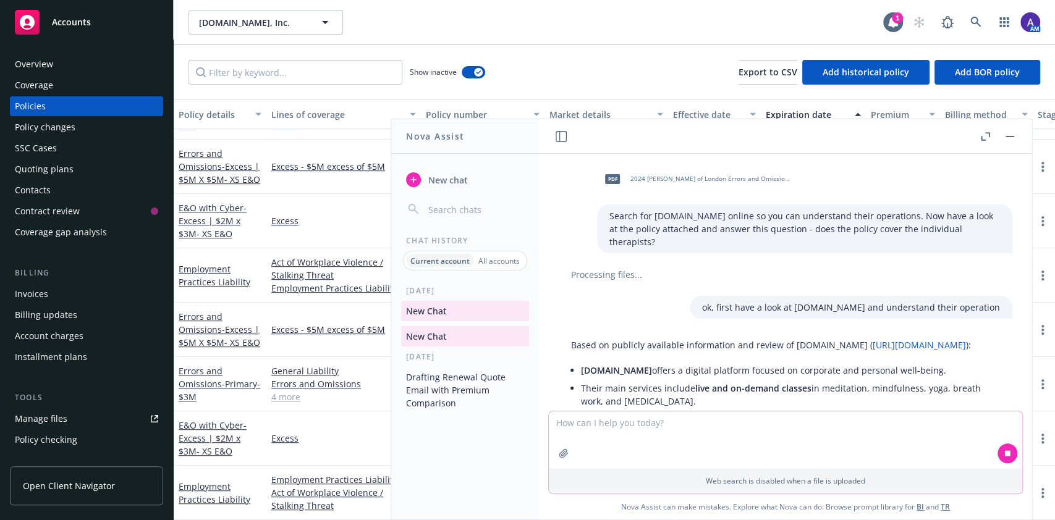
scroll to position [86, 0]
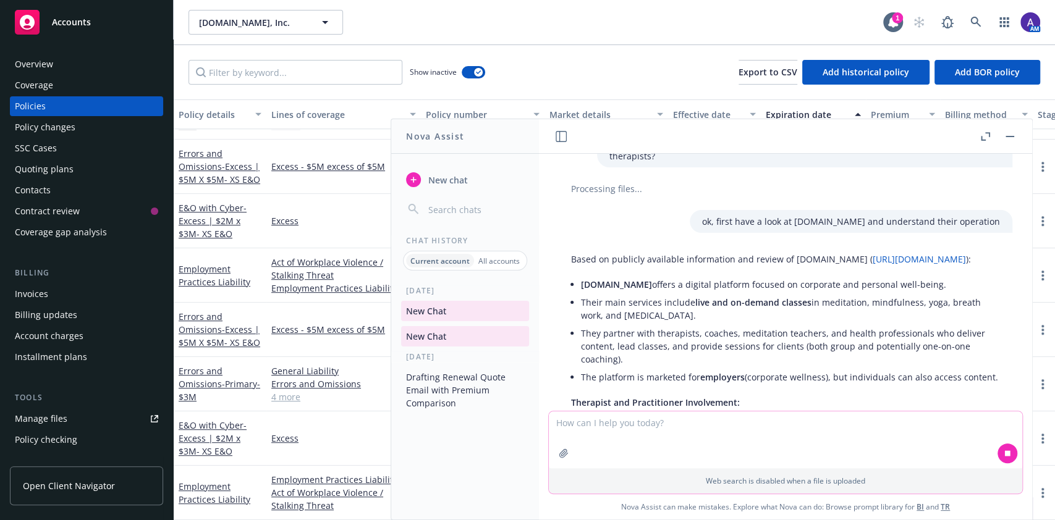
click at [618, 438] on textarea at bounding box center [786, 440] width 474 height 57
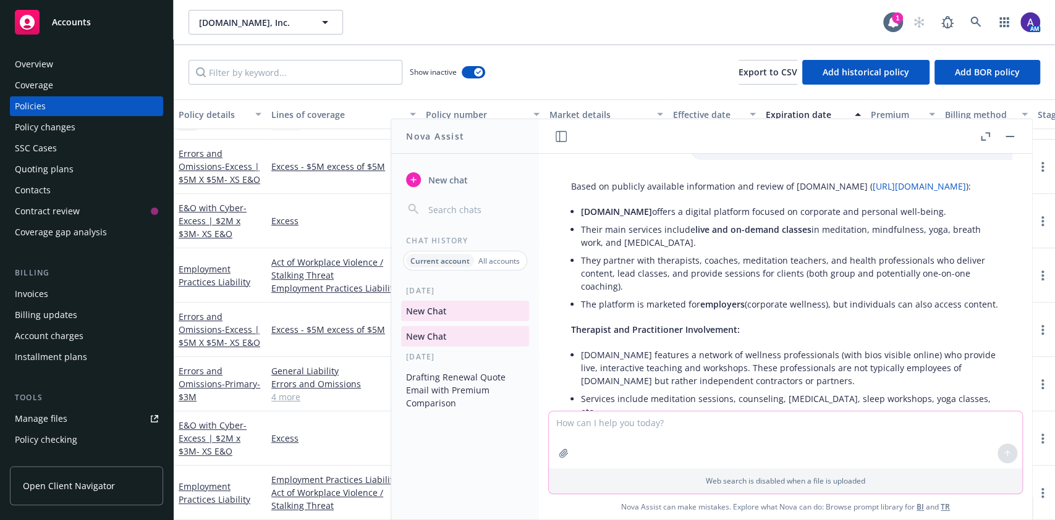
scroll to position [292, 0]
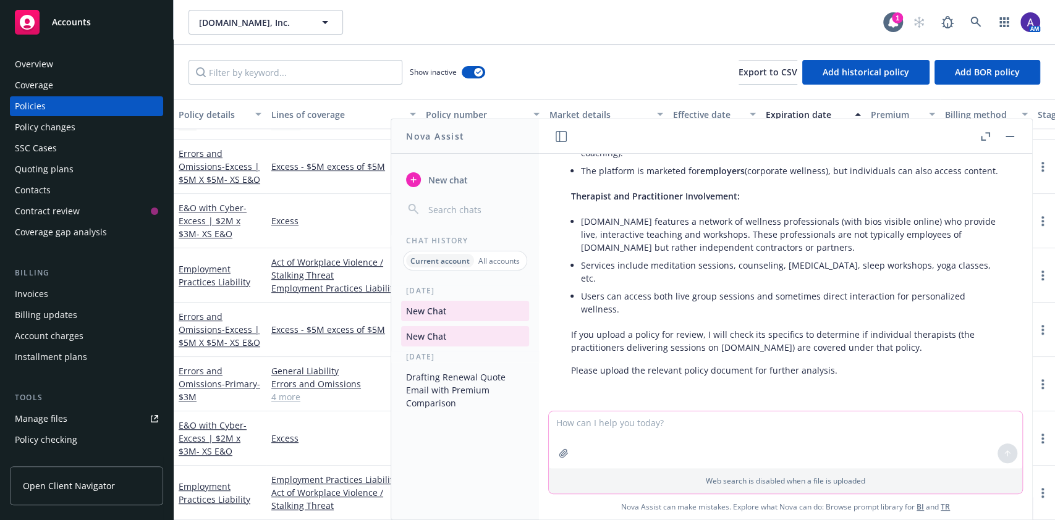
click at [563, 454] on icon "button" at bounding box center [564, 454] width 10 height 10
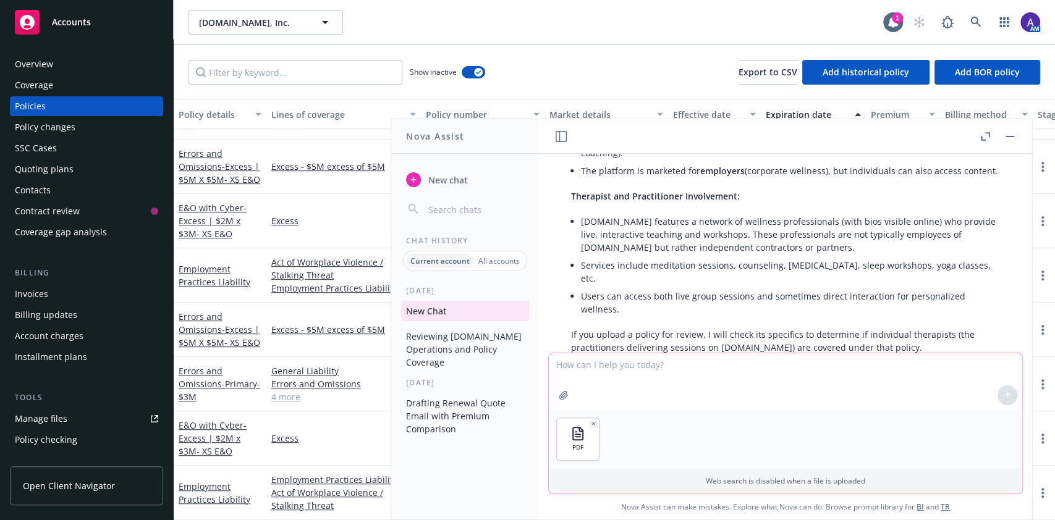
click at [700, 388] on textarea at bounding box center [786, 382] width 474 height 57
type textarea "here is the policy -"
click at [1003, 394] on icon at bounding box center [1007, 395] width 9 height 9
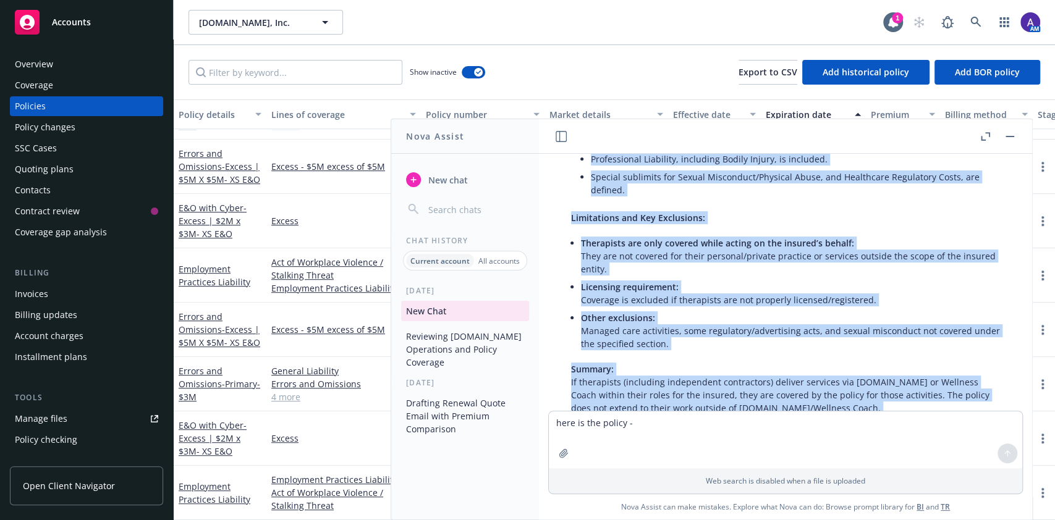
scroll to position [916, 0]
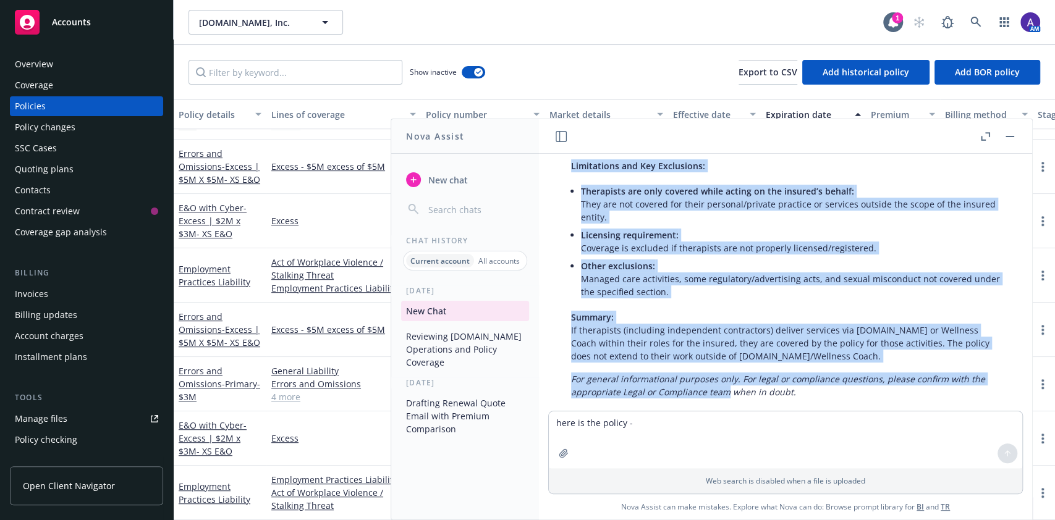
drag, startPoint x: 571, startPoint y: 269, endPoint x: 904, endPoint y: 363, distance: 345.6
click at [904, 363] on div "Does the policy cover individual therapists delivering services through meditat…" at bounding box center [786, 128] width 454 height 552
copy div "Yes—if the therapists are providing services on behalf of Meditation Live Inc D…"
